Goal: Use online tool/utility: Utilize a website feature to perform a specific function

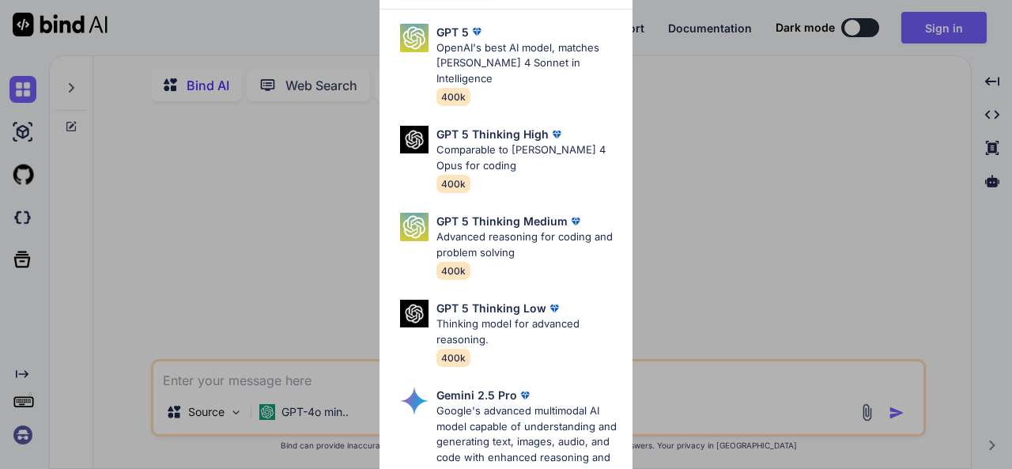
click at [989, 282] on div "Ultra Models GPT 5 OpenAI's best AI model, matches [PERSON_NAME] 4 Sonnet in In…" at bounding box center [506, 234] width 1012 height 469
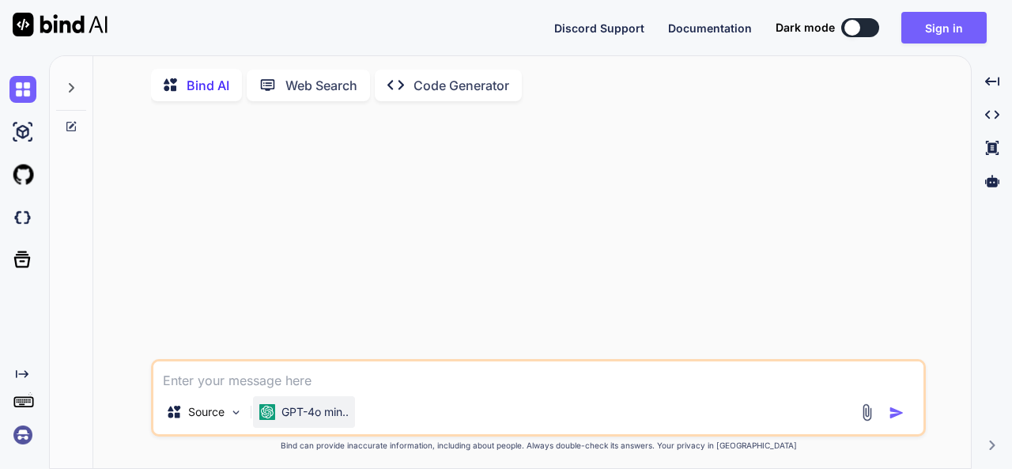
click at [349, 415] on p "GPT-4o min.." at bounding box center [314, 412] width 67 height 16
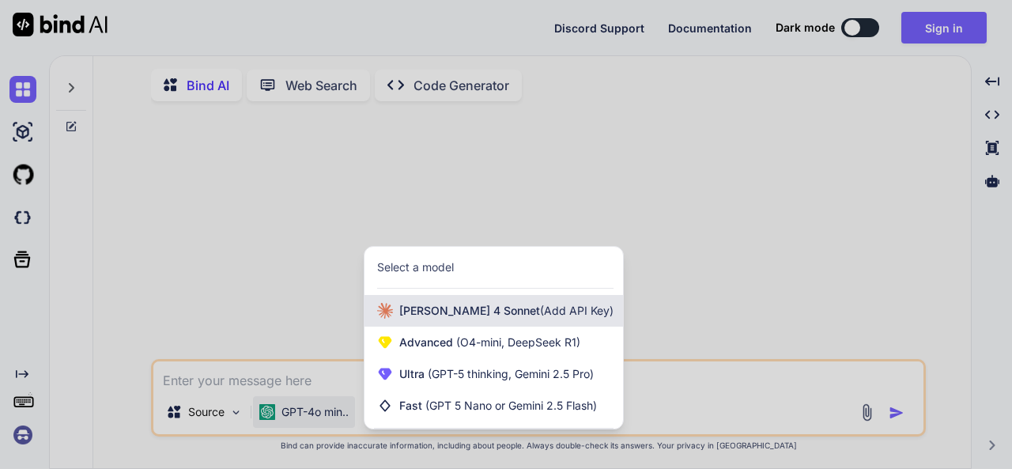
click at [485, 323] on div "[PERSON_NAME] 4 Sonnet (Add API Key)" at bounding box center [493, 311] width 258 height 32
type textarea "x"
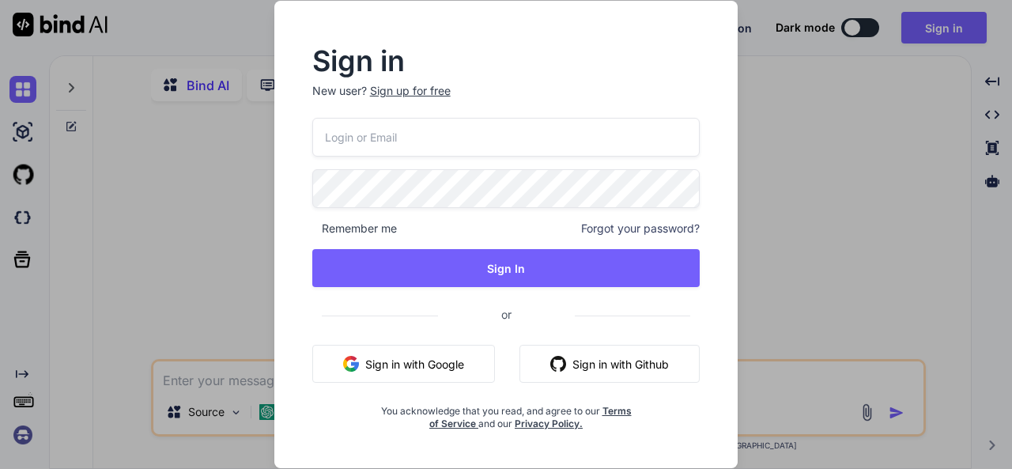
click at [425, 361] on button "Sign in with Google" at bounding box center [403, 364] width 183 height 38
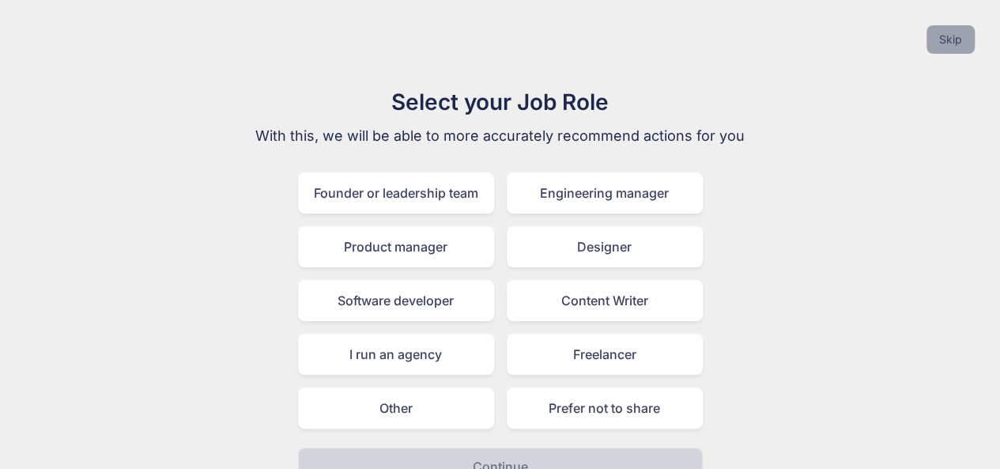
click at [949, 47] on button "Skip" at bounding box center [950, 39] width 48 height 28
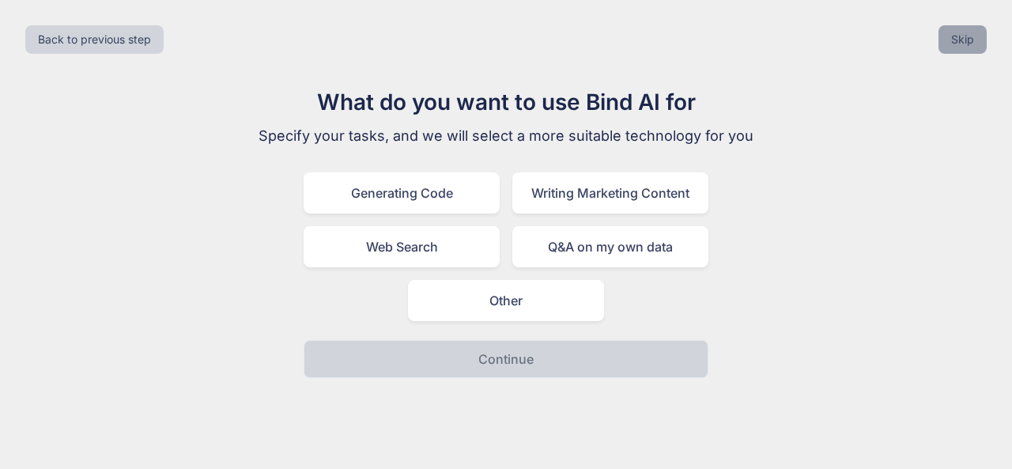
click at [959, 39] on button "Skip" at bounding box center [962, 39] width 48 height 28
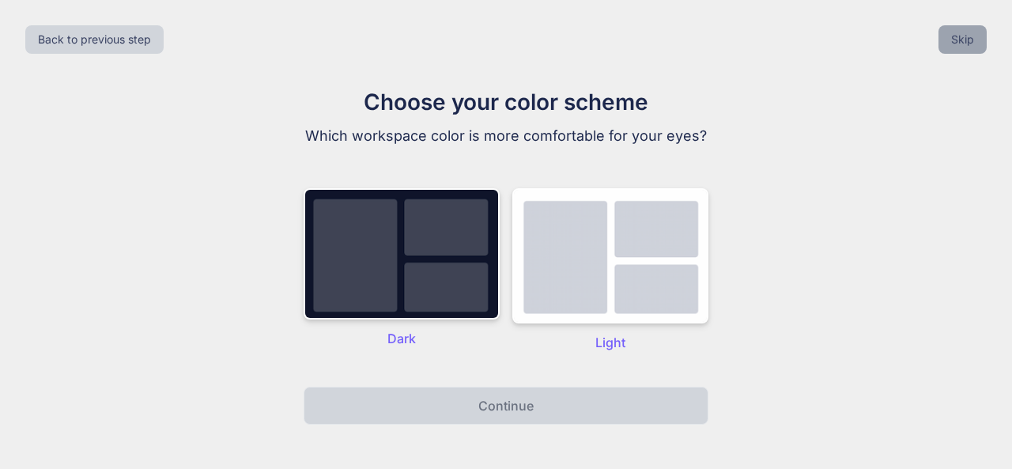
click at [958, 43] on button "Skip" at bounding box center [962, 39] width 48 height 28
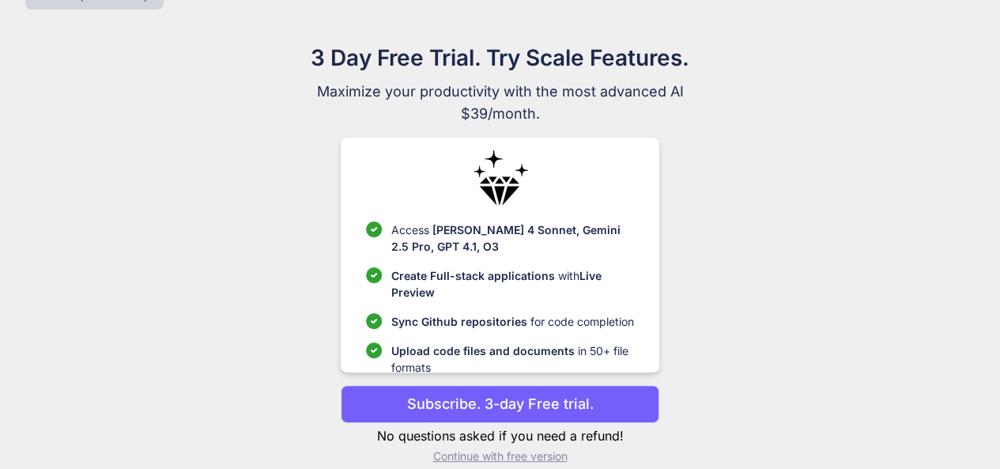
scroll to position [64, 0]
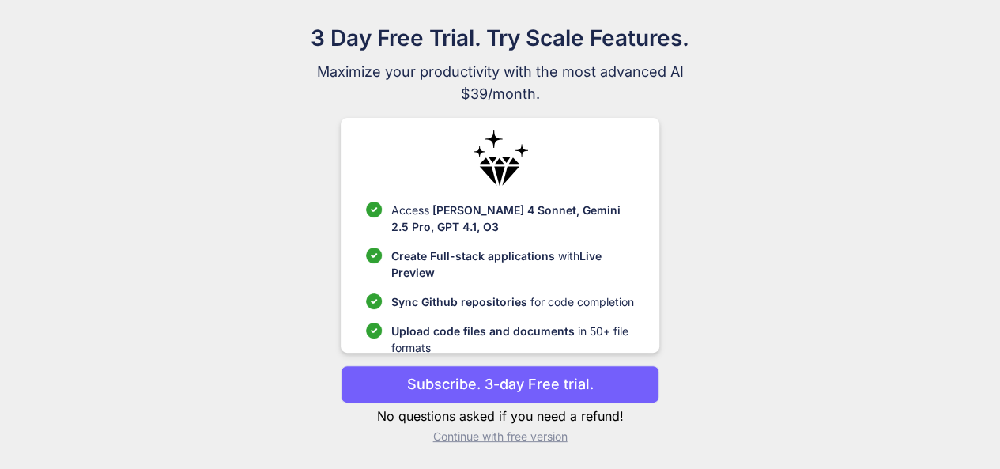
click at [512, 437] on p "Continue with free version" at bounding box center [500, 436] width 318 height 16
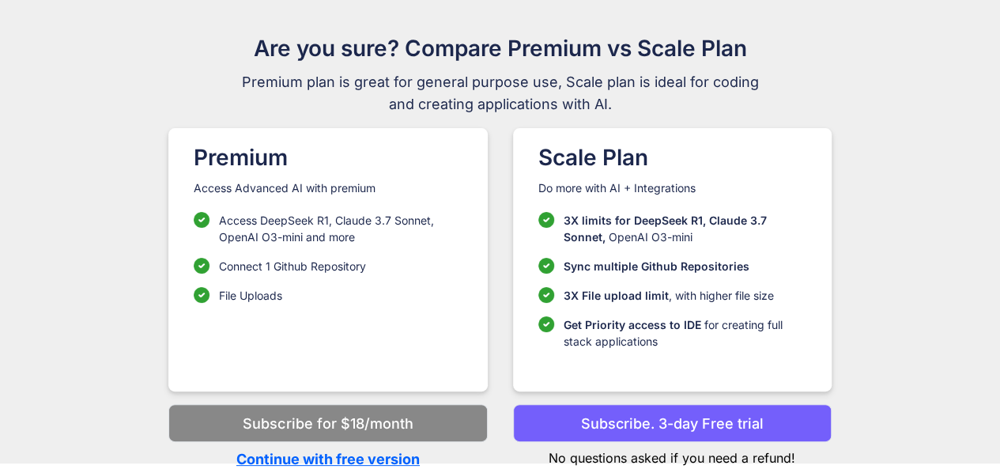
click at [373, 452] on p "Continue with free version" at bounding box center [327, 458] width 318 height 21
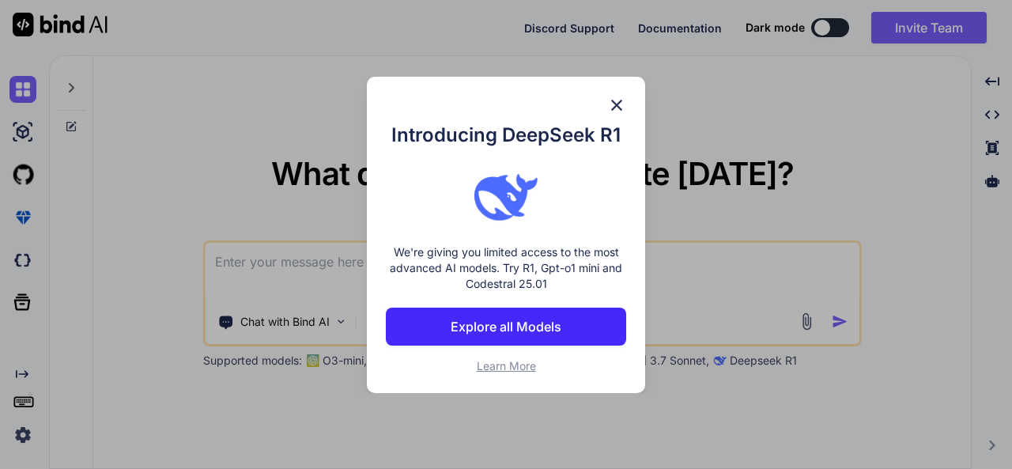
click at [623, 111] on img at bounding box center [616, 105] width 19 height 19
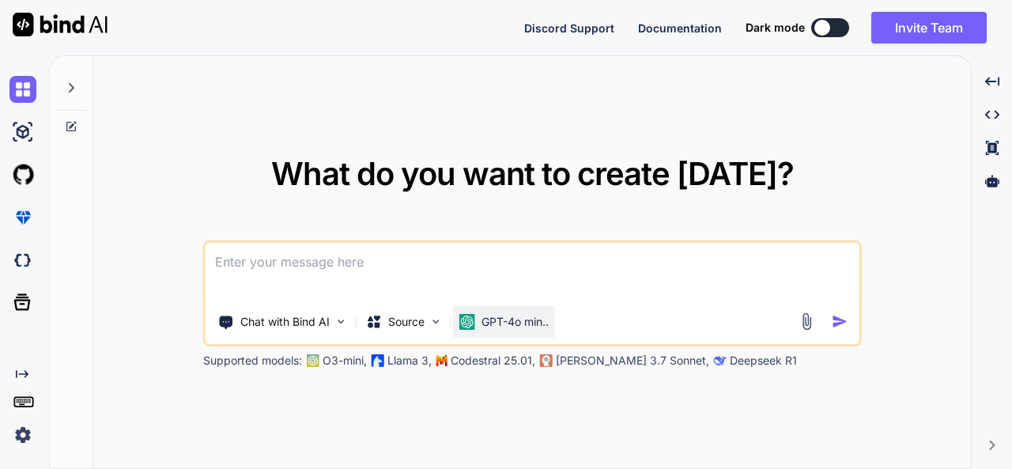
click at [534, 320] on p "GPT-4o min.." at bounding box center [514, 322] width 67 height 16
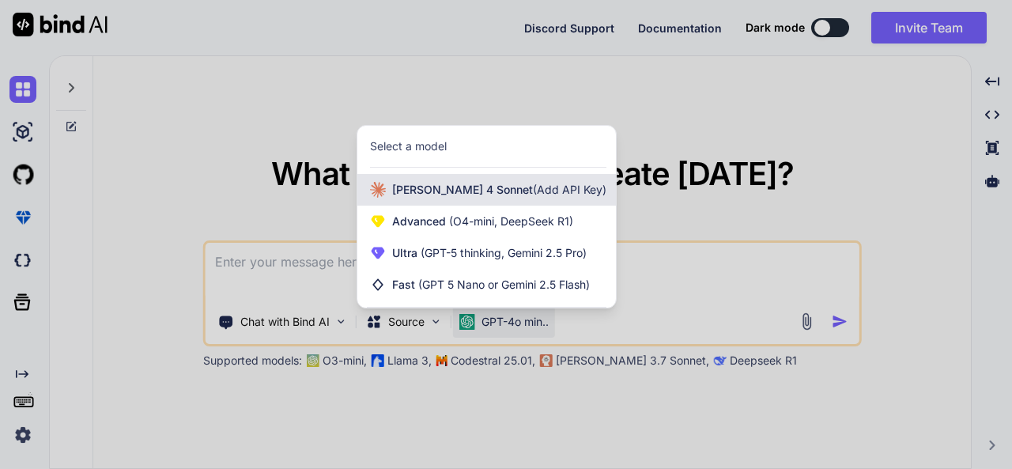
click at [441, 189] on span "[PERSON_NAME] 4 Sonnet (Add API Key)" at bounding box center [499, 190] width 214 height 16
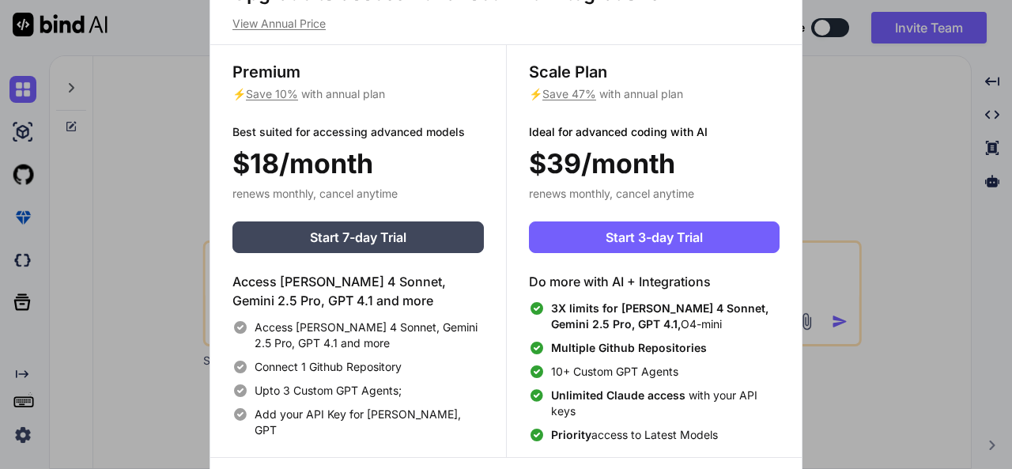
click at [858, 173] on div "Upgrade to access Advanced AI & Integrations View Annual Price Premium ⚡ Save 1…" at bounding box center [506, 234] width 1012 height 469
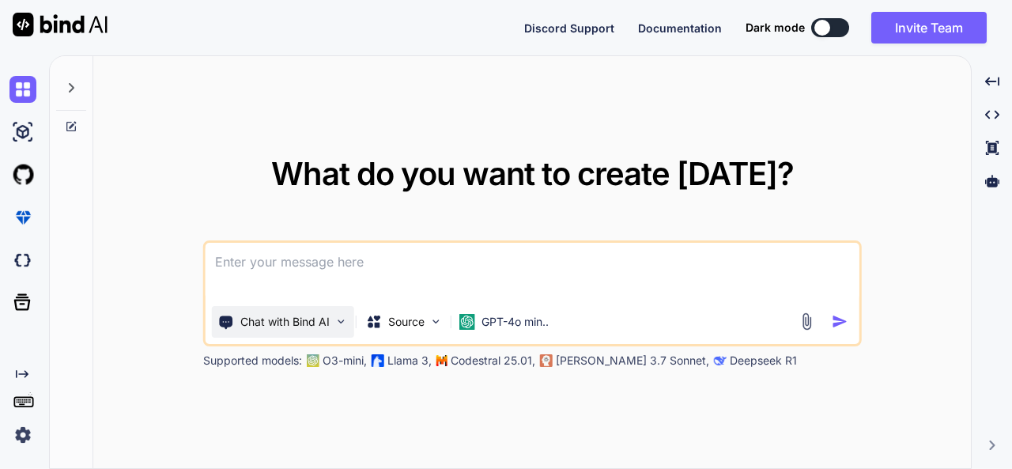
click at [345, 317] on img at bounding box center [340, 321] width 13 height 13
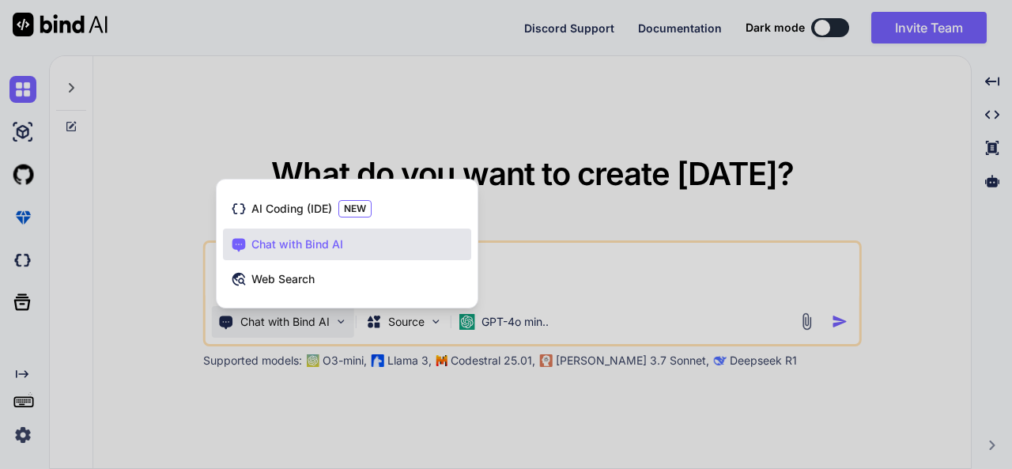
click at [345, 317] on div at bounding box center [506, 234] width 1012 height 469
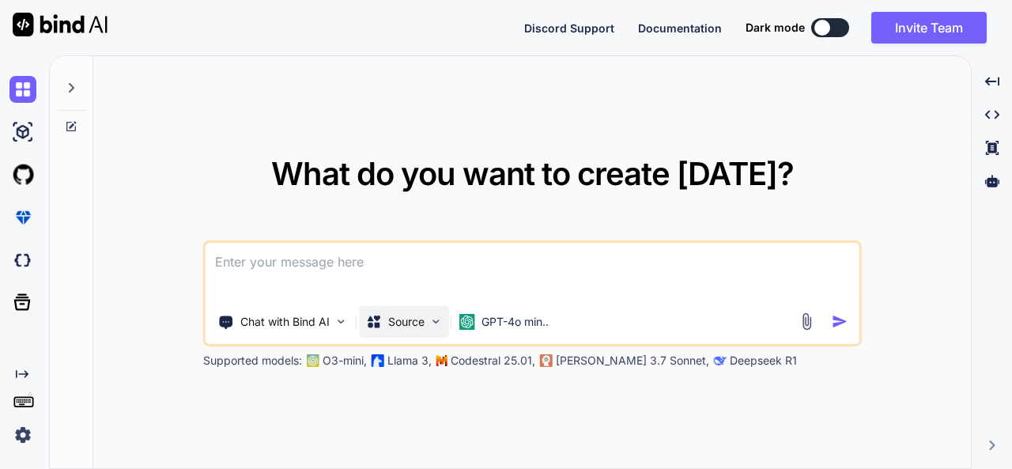
click at [443, 320] on div "Source" at bounding box center [404, 322] width 89 height 32
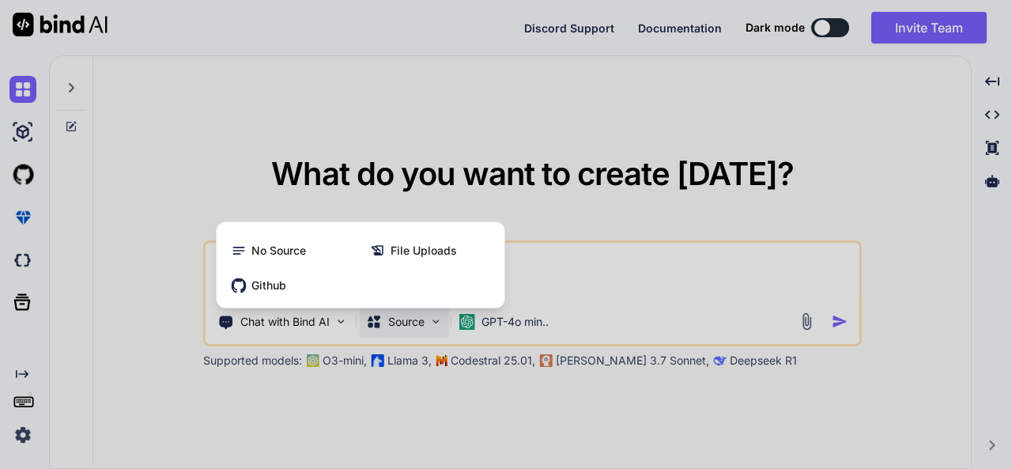
click at [518, 432] on div at bounding box center [506, 234] width 1012 height 469
